Goal: Transaction & Acquisition: Obtain resource

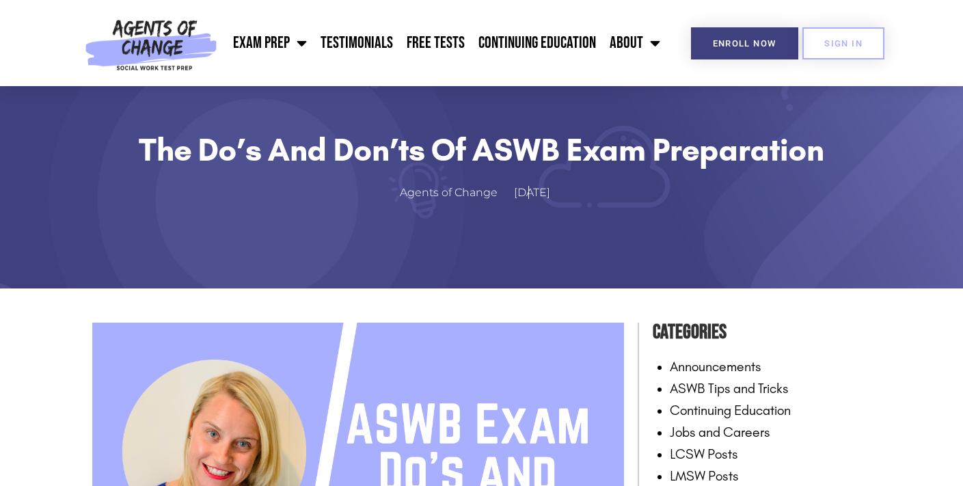
scroll to position [250, 0]
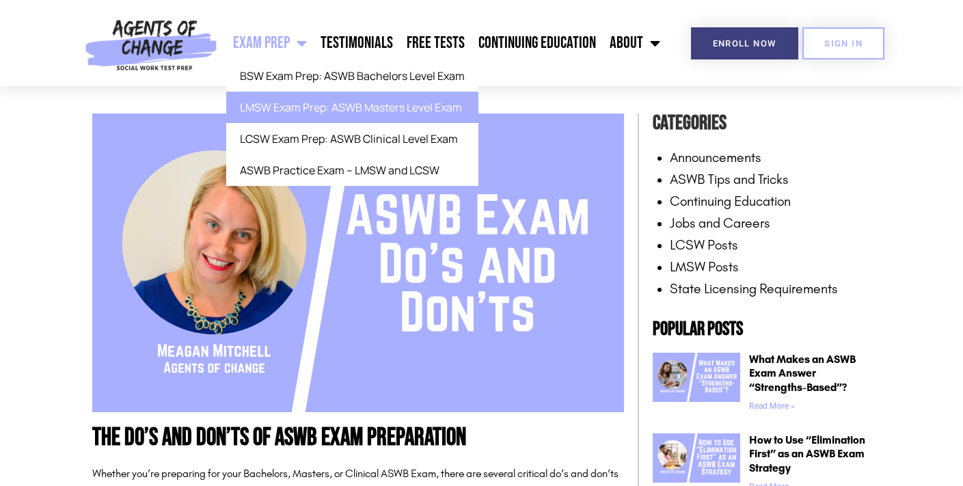
click at [334, 110] on link "LMSW Exam Prep: ASWB Masters Level Exam" at bounding box center [352, 107] width 252 height 31
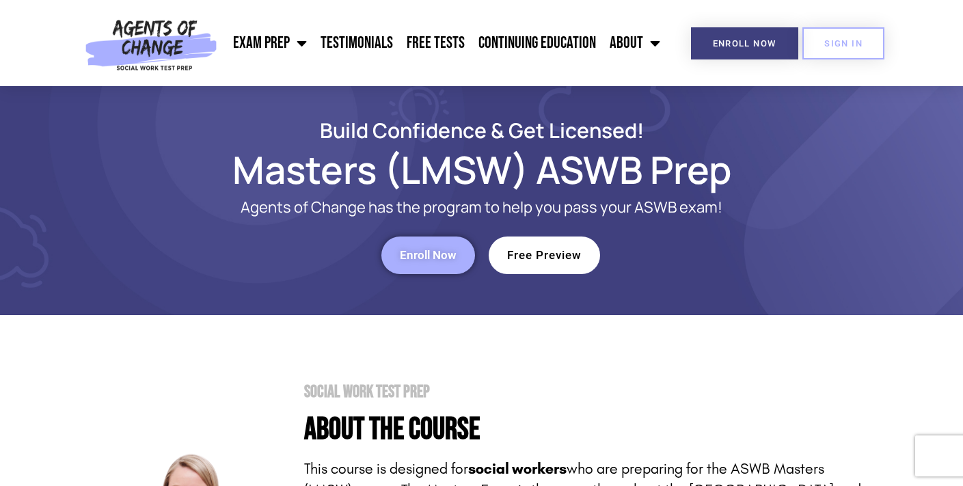
click at [571, 261] on span "Free Preview" at bounding box center [544, 255] width 75 height 12
